Goal: Task Accomplishment & Management: Manage account settings

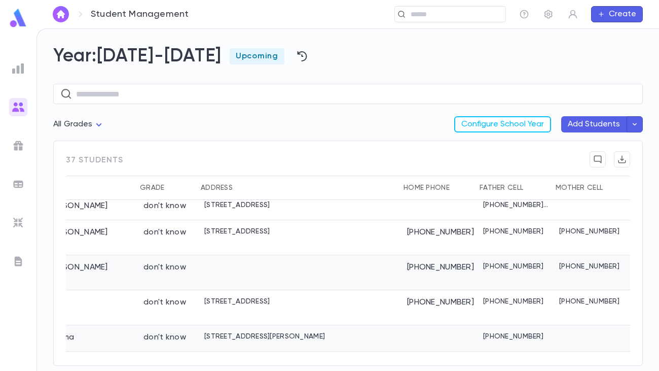
scroll to position [41, 209]
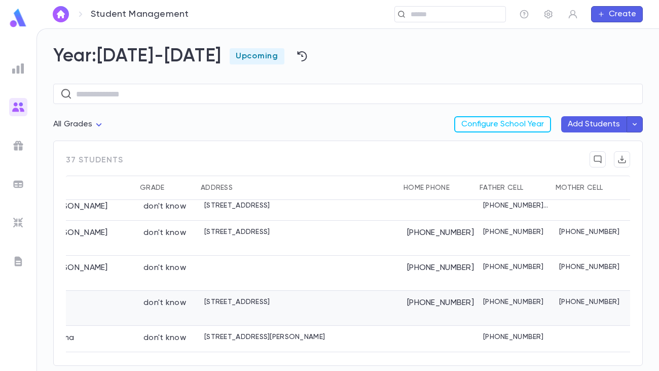
click at [132, 290] on div "[PERSON_NAME]" at bounding box center [49, 307] width 177 height 35
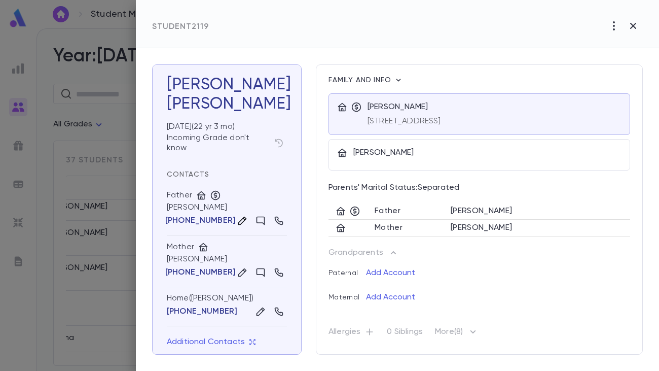
click at [238, 221] on icon "button" at bounding box center [242, 220] width 9 height 9
click at [241, 192] on div "Father" at bounding box center [227, 196] width 120 height 13
click at [254, 216] on icon "button" at bounding box center [258, 220] width 9 height 10
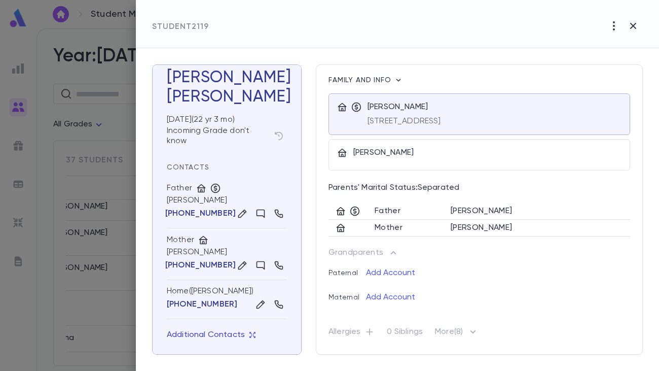
click at [249, 335] on icon "button" at bounding box center [252, 335] width 6 height 6
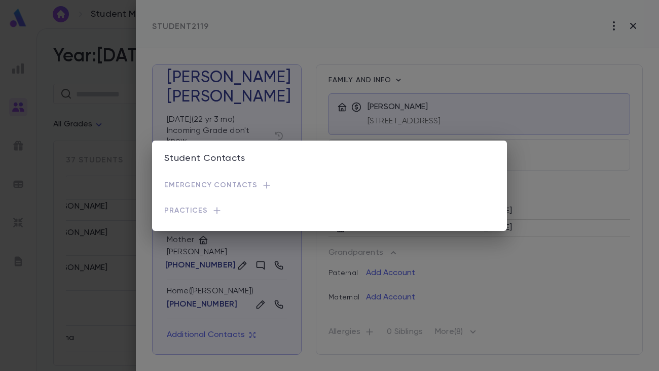
click at [332, 91] on div "Student Contacts Emergency Contacts Practices" at bounding box center [329, 185] width 659 height 371
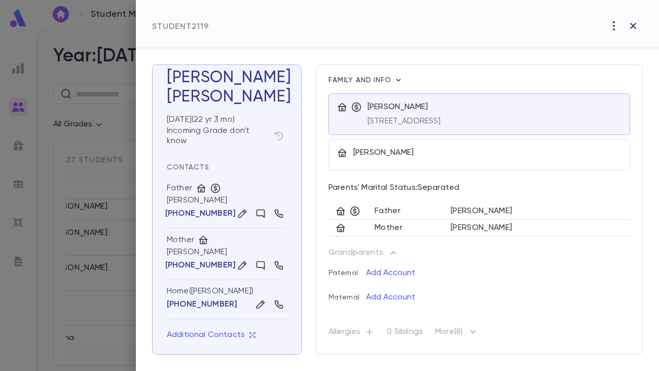
click at [370, 333] on icon "button" at bounding box center [369, 331] width 10 height 10
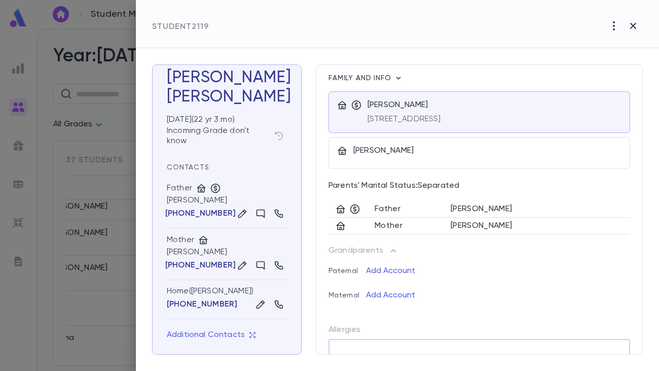
scroll to position [61, 0]
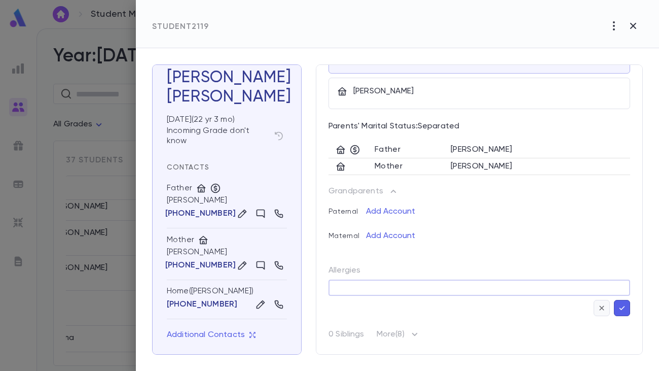
click at [599, 306] on icon "button" at bounding box center [601, 308] width 9 height 10
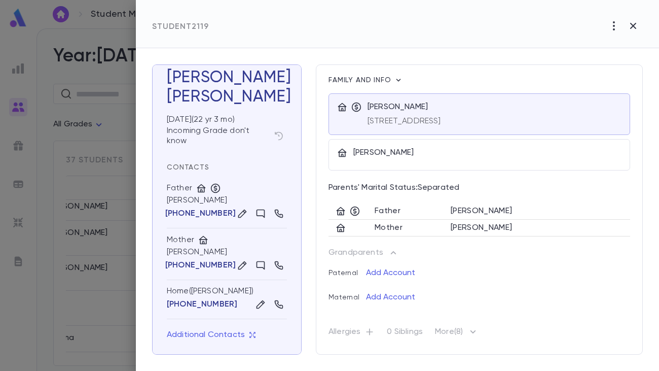
scroll to position [0, 0]
click at [638, 26] on icon "button" at bounding box center [633, 26] width 12 height 12
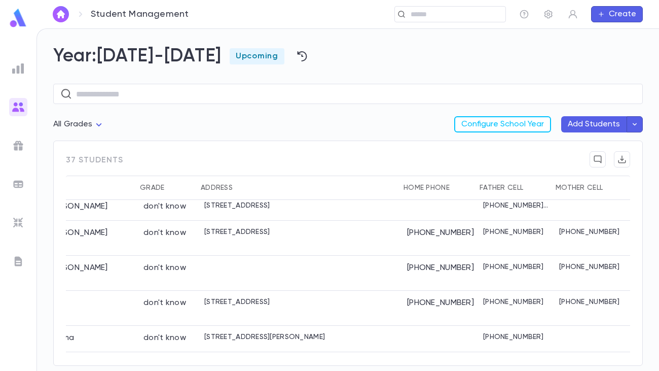
click at [18, 70] on img at bounding box center [18, 68] width 12 height 12
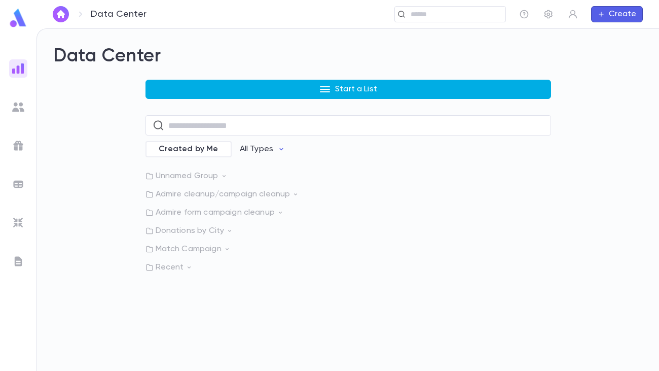
click at [370, 92] on p "Start a List" at bounding box center [356, 89] width 42 height 10
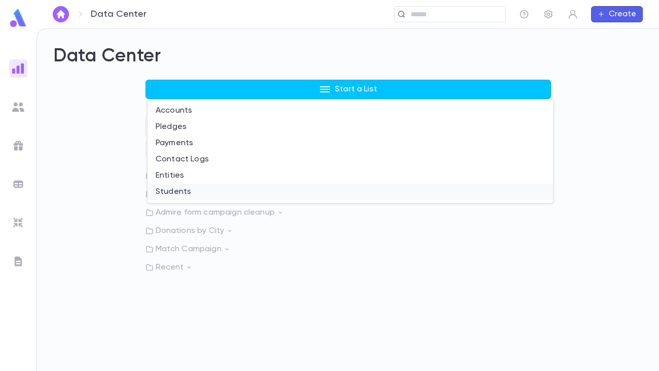
click at [196, 195] on li "Students" at bounding box center [351, 192] width 406 height 16
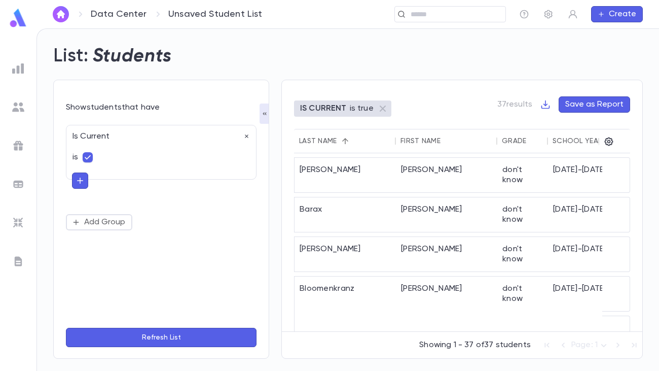
click at [83, 181] on icon "button" at bounding box center [80, 180] width 9 height 10
type input "*"
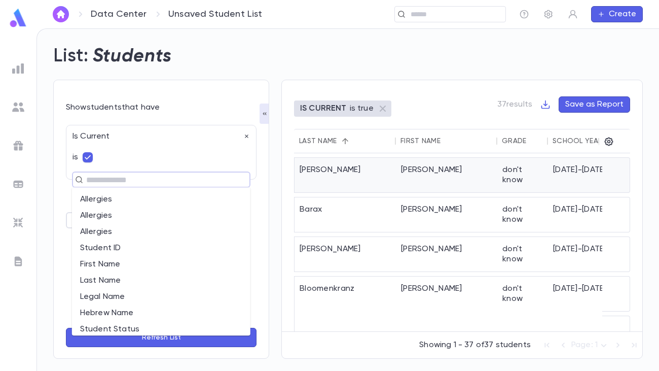
click at [396, 166] on div "[PERSON_NAME]" at bounding box center [446, 175] width 101 height 34
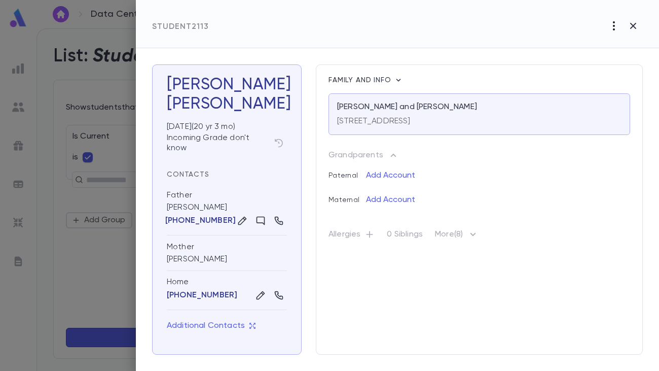
click at [613, 29] on icon "button" at bounding box center [614, 25] width 2 height 9
click at [554, 61] on div at bounding box center [329, 185] width 659 height 371
click at [310, 188] on div "[PERSON_NAME] [DATE] ( 20 yr 3 mo ) Incoming Grade don't know Contacts Father […" at bounding box center [397, 209] width 491 height 290
click at [278, 143] on icon "button" at bounding box center [279, 143] width 10 height 10
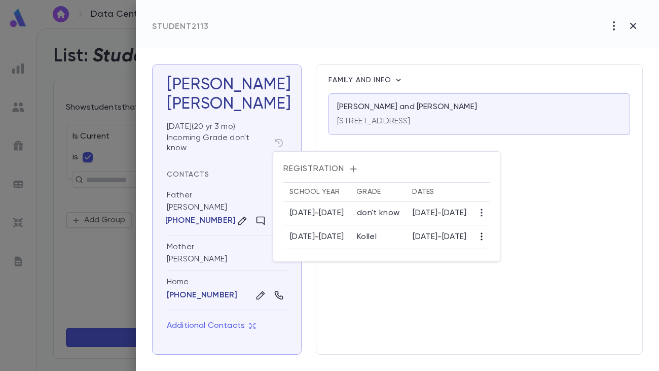
click at [482, 239] on icon "button" at bounding box center [482, 237] width 2 height 8
click at [517, 255] on li "Edit" at bounding box center [519, 256] width 31 height 16
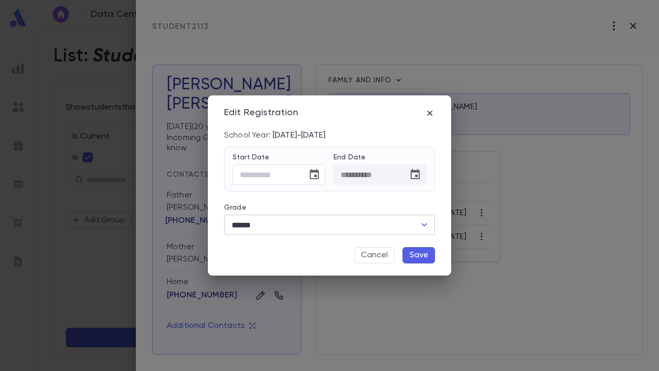
click at [394, 228] on input "******" at bounding box center [322, 224] width 187 height 19
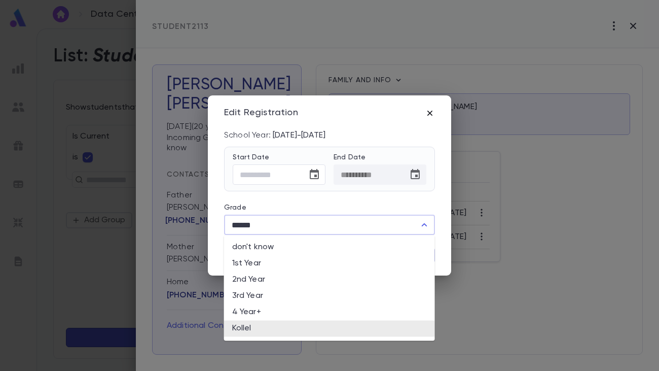
click at [428, 112] on icon "button" at bounding box center [430, 113] width 10 height 10
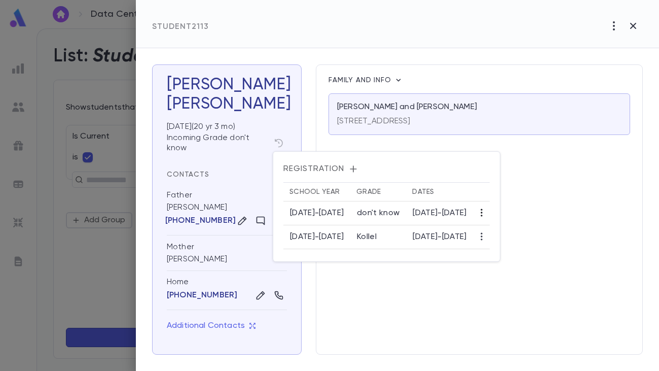
click at [487, 214] on icon "button" at bounding box center [482, 212] width 10 height 10
click at [518, 229] on li "Edit" at bounding box center [525, 232] width 43 height 16
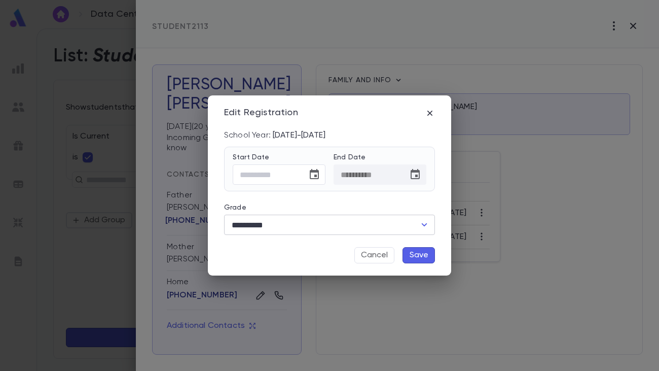
click at [313, 225] on input "**********" at bounding box center [322, 224] width 187 height 19
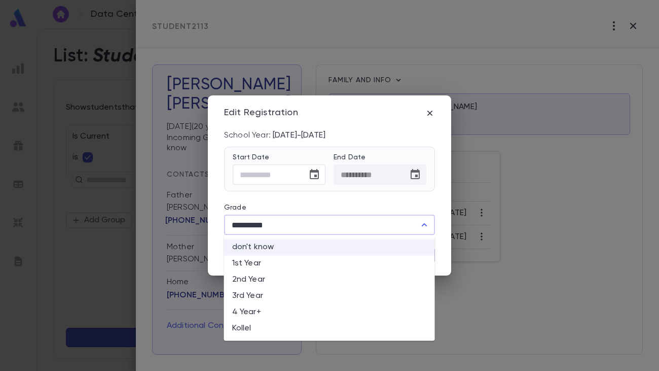
click at [258, 277] on li "2nd Year" at bounding box center [329, 279] width 211 height 16
type input "********"
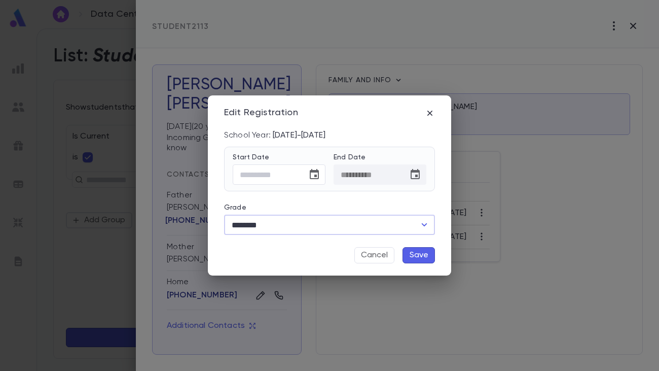
click at [414, 251] on button "Save" at bounding box center [419, 255] width 32 height 16
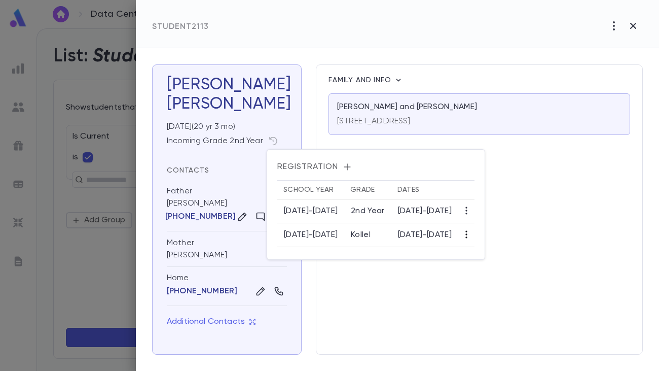
click at [471, 236] on icon "button" at bounding box center [466, 234] width 10 height 10
click at [500, 249] on li "Edit" at bounding box center [505, 254] width 31 height 16
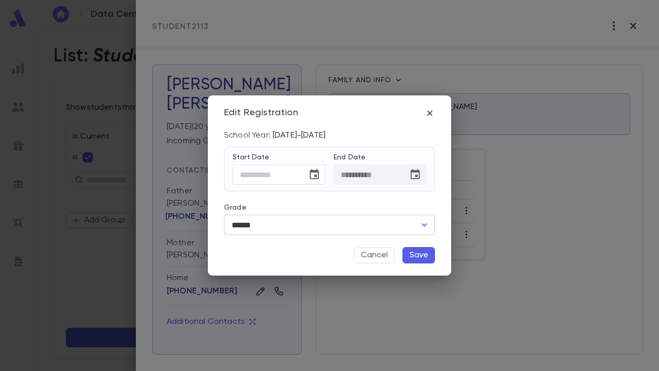
click at [373, 224] on input "******" at bounding box center [322, 224] width 187 height 19
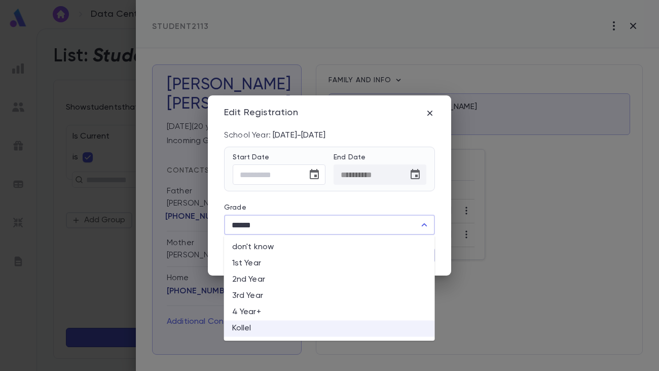
click at [262, 261] on li "1st Year" at bounding box center [329, 263] width 211 height 16
type input "********"
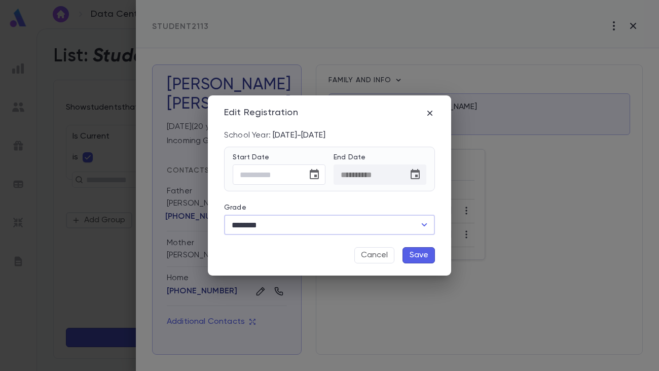
click at [426, 258] on button "Save" at bounding box center [419, 255] width 32 height 16
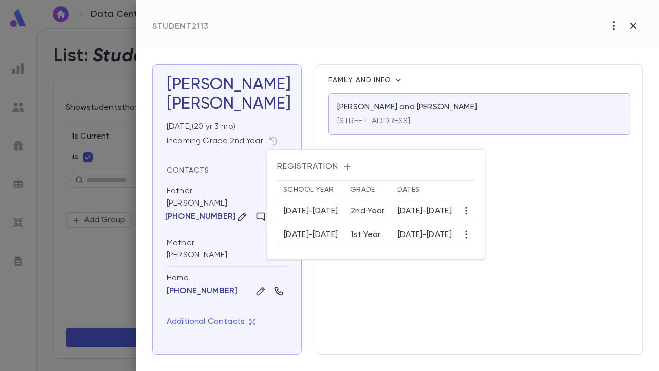
click at [310, 105] on div at bounding box center [329, 185] width 659 height 371
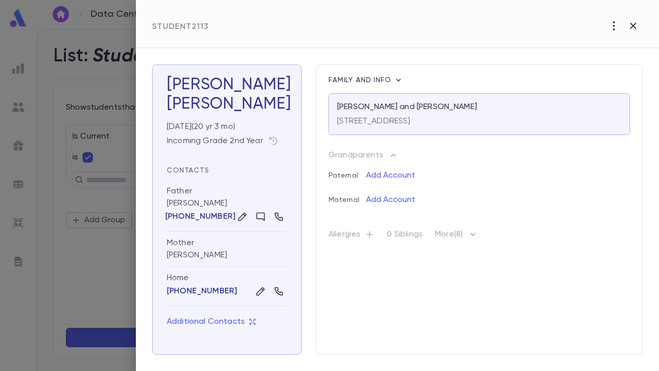
click at [479, 234] on icon "button" at bounding box center [473, 234] width 12 height 12
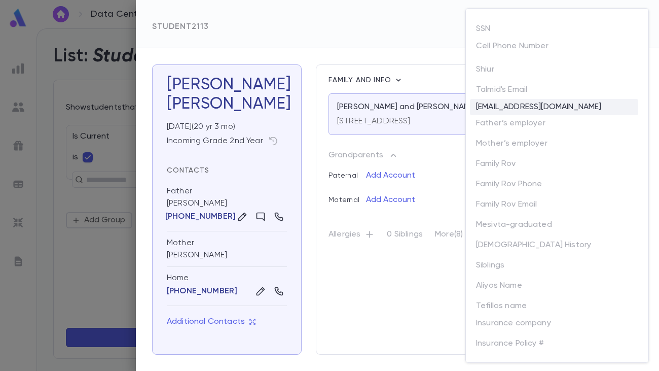
click at [511, 105] on div "[EMAIL_ADDRESS][DOMAIN_NAME]" at bounding box center [554, 107] width 168 height 16
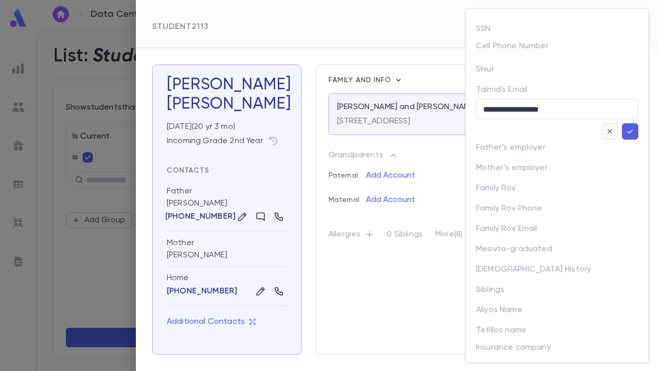
click at [605, 131] on icon "button" at bounding box center [609, 131] width 9 height 10
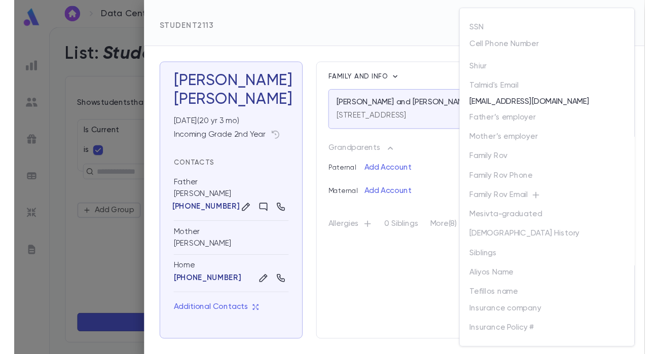
scroll to position [109, 0]
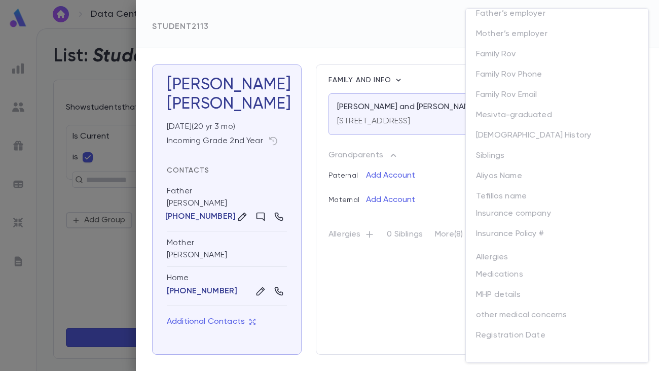
click at [396, 272] on div at bounding box center [329, 185] width 659 height 371
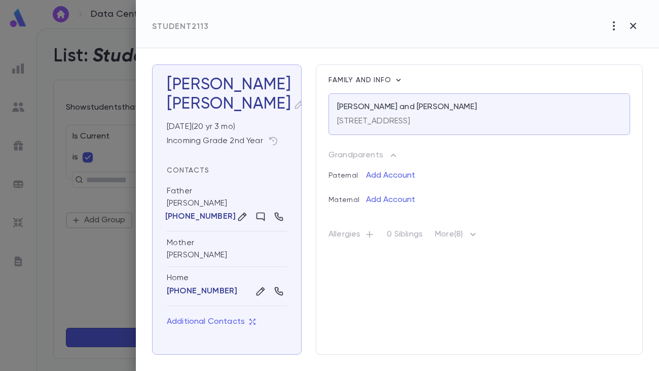
click at [294, 107] on icon "button" at bounding box center [299, 104] width 10 height 10
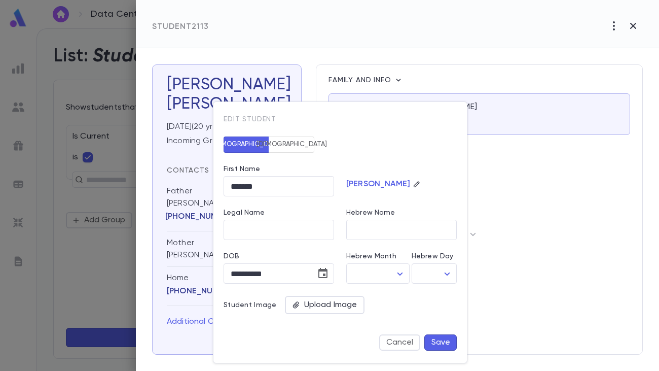
click at [339, 303] on div "Upload Image" at bounding box center [325, 305] width 80 height 18
click at [0, 0] on input "Upload Image" at bounding box center [0, 0] width 0 height 0
click at [394, 340] on button "Cancel" at bounding box center [399, 342] width 41 height 16
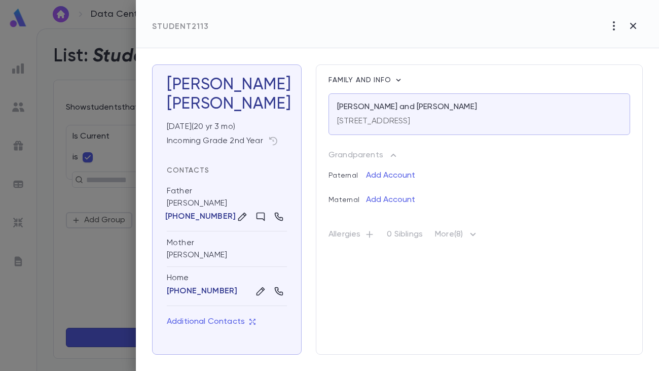
click at [76, 103] on div at bounding box center [329, 185] width 659 height 371
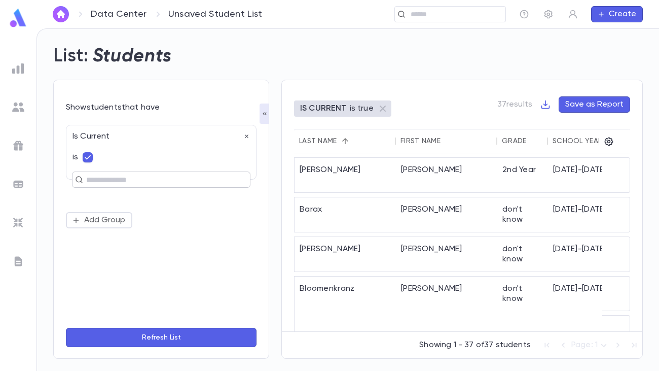
click at [106, 180] on input "text" at bounding box center [157, 179] width 148 height 14
type input "*"
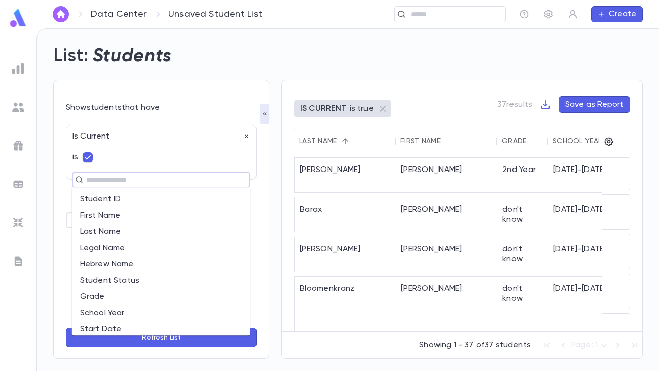
click at [365, 67] on div "IS CURRENT is true 37 results Save as Report Last Name First Name Grade School …" at bounding box center [456, 212] width 374 height 291
